Goal: Task Accomplishment & Management: Complete application form

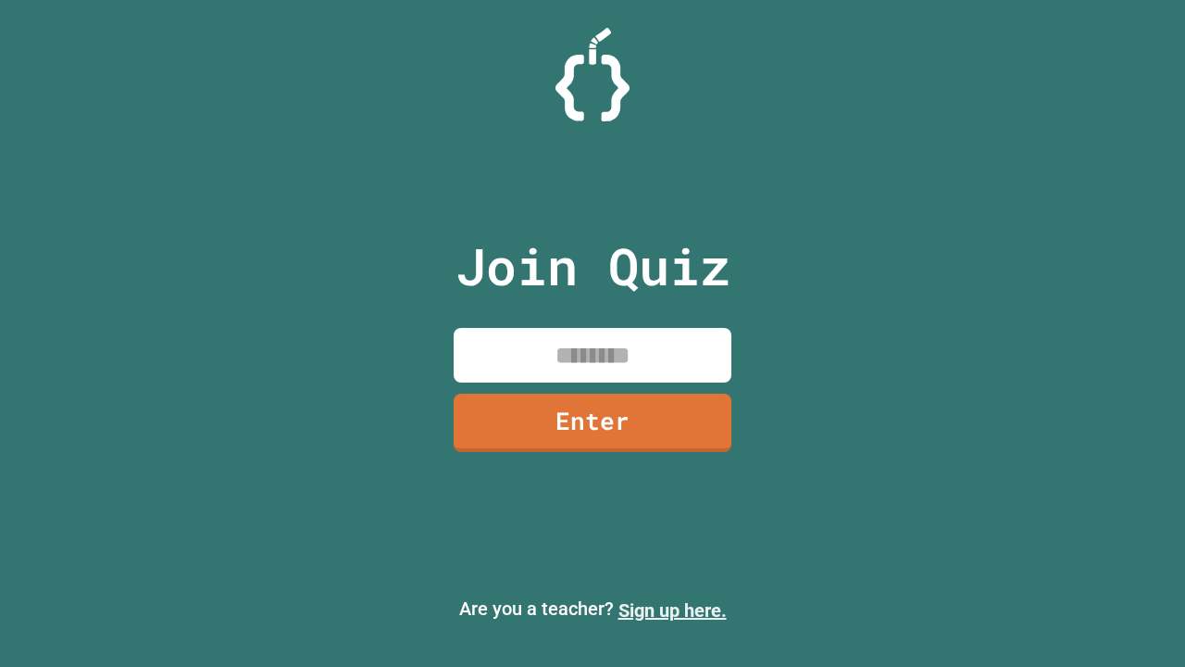
click at [672, 610] on link "Sign up here." at bounding box center [673, 610] width 108 height 22
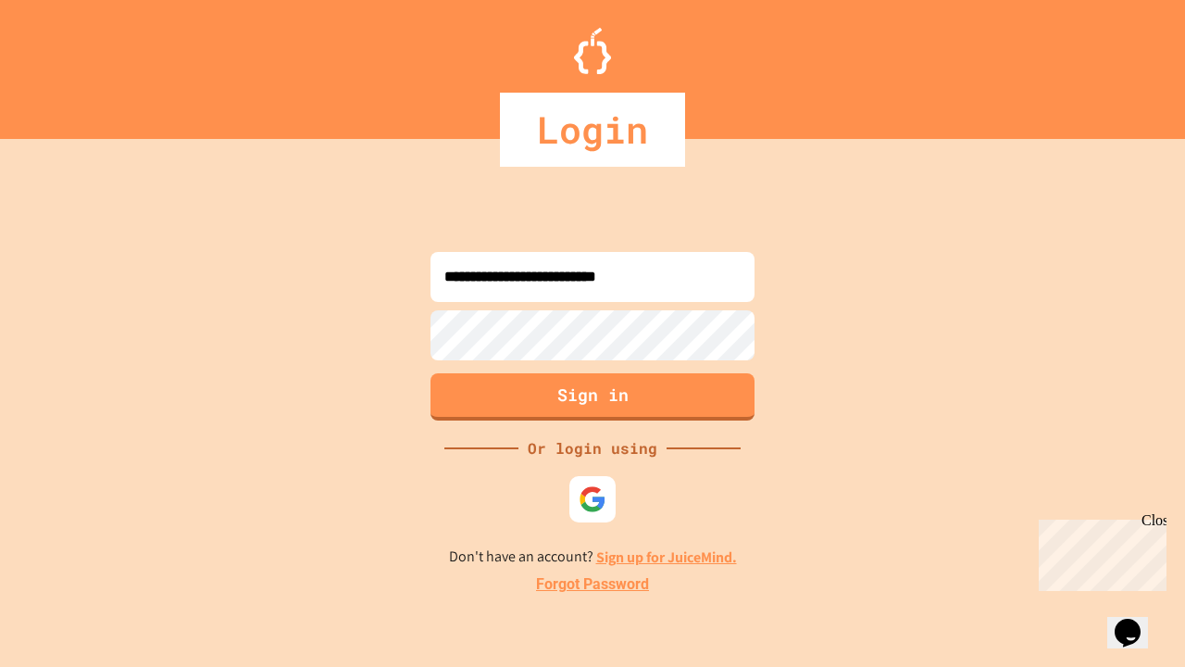
type input "**********"
